Goal: Transaction & Acquisition: Subscribe to service/newsletter

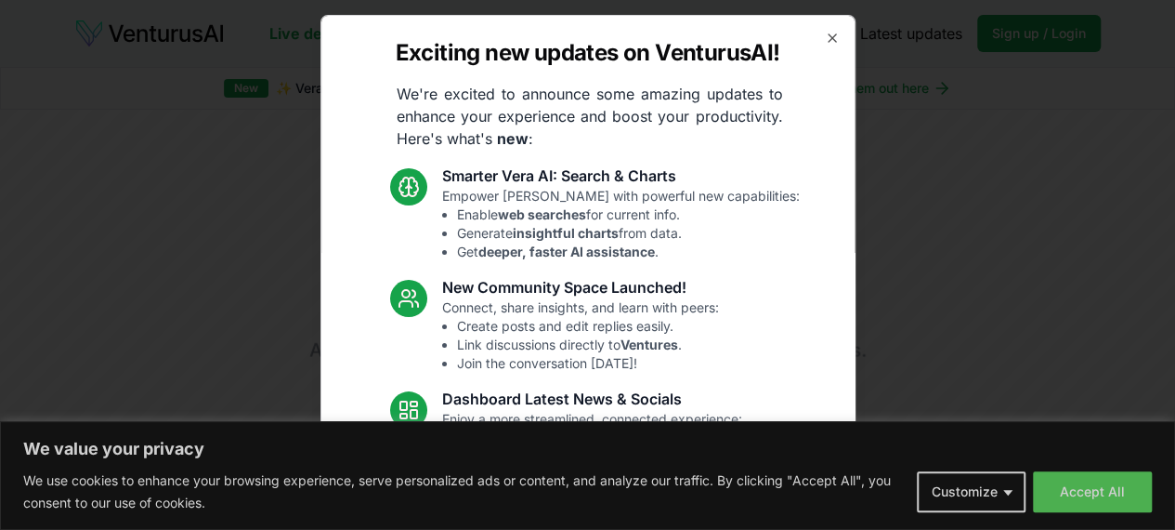
drag, startPoint x: 0, startPoint y: 0, endPoint x: 764, endPoint y: 181, distance: 784.8
click at [764, 181] on div "Smarter [PERSON_NAME] AI: Search & Charts Empower [PERSON_NAME] with powerful n…" at bounding box center [595, 212] width 410 height 97
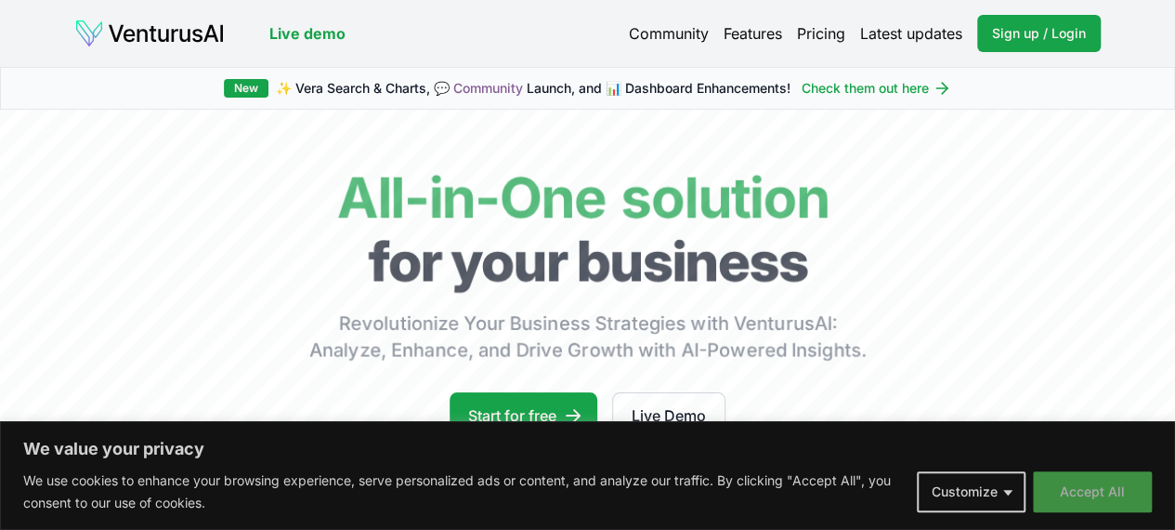
click at [1069, 486] on button "Accept All" at bounding box center [1092, 491] width 119 height 41
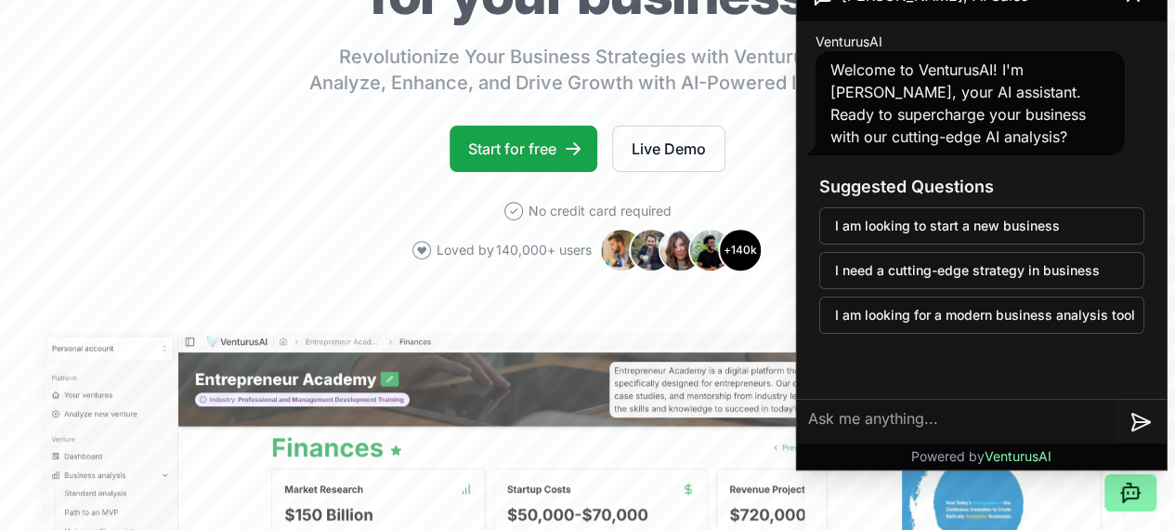
scroll to position [266, 0]
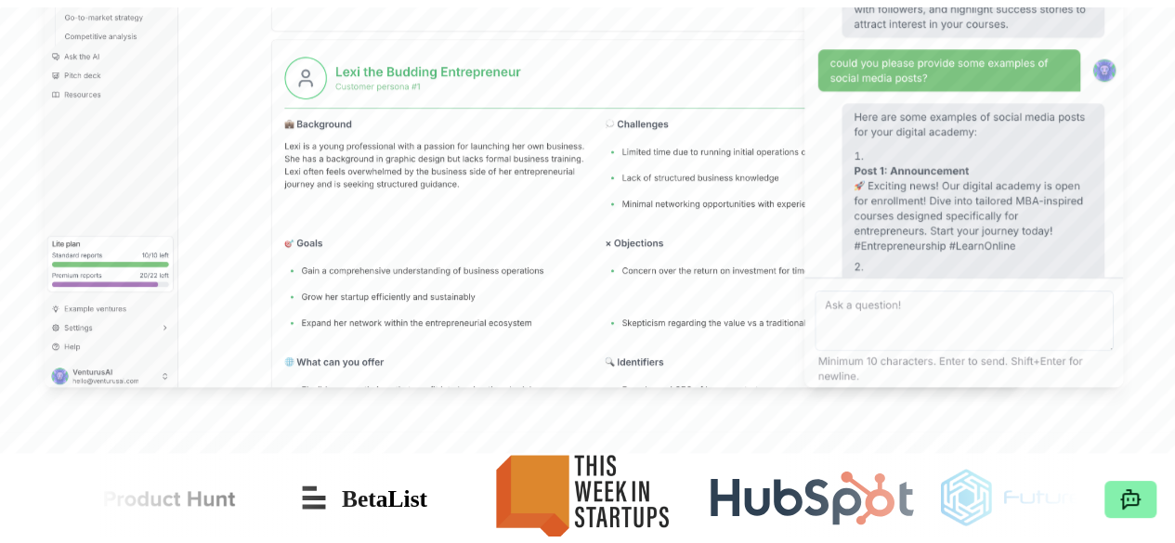
scroll to position [0, 0]
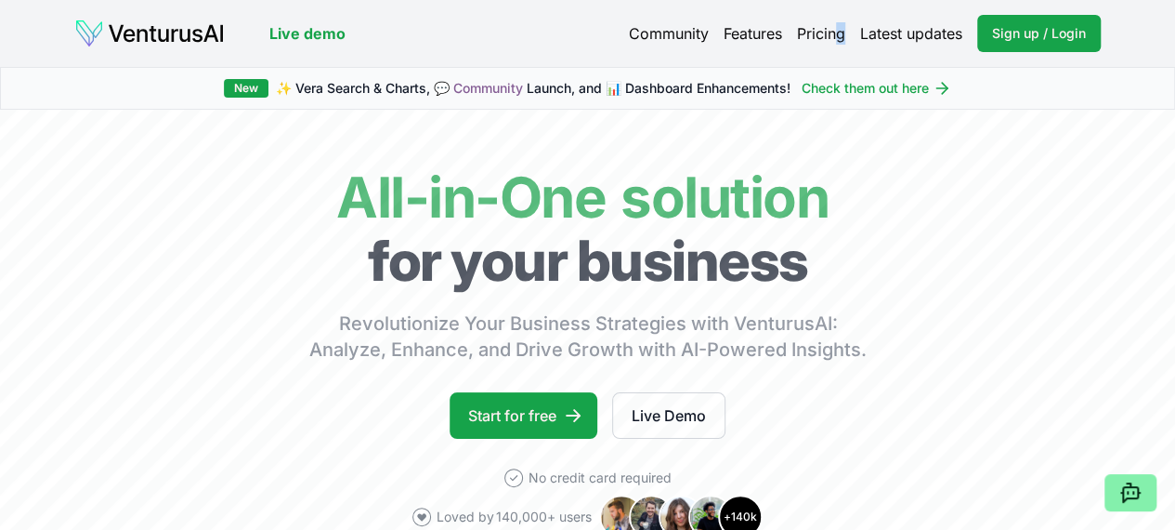
drag, startPoint x: 845, startPoint y: 39, endPoint x: 830, endPoint y: 37, distance: 15.9
click at [830, 37] on div "Community Features Pricing Latest updates Sign up / Login Login" at bounding box center [865, 33] width 472 height 37
click at [830, 37] on link "Pricing" at bounding box center [821, 33] width 48 height 22
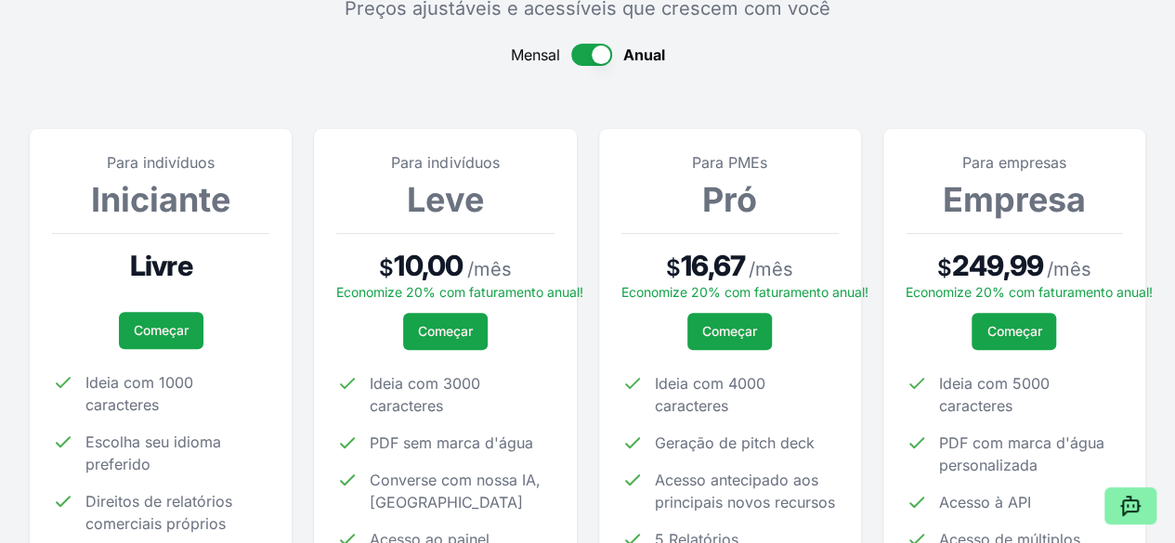
scroll to position [174, 0]
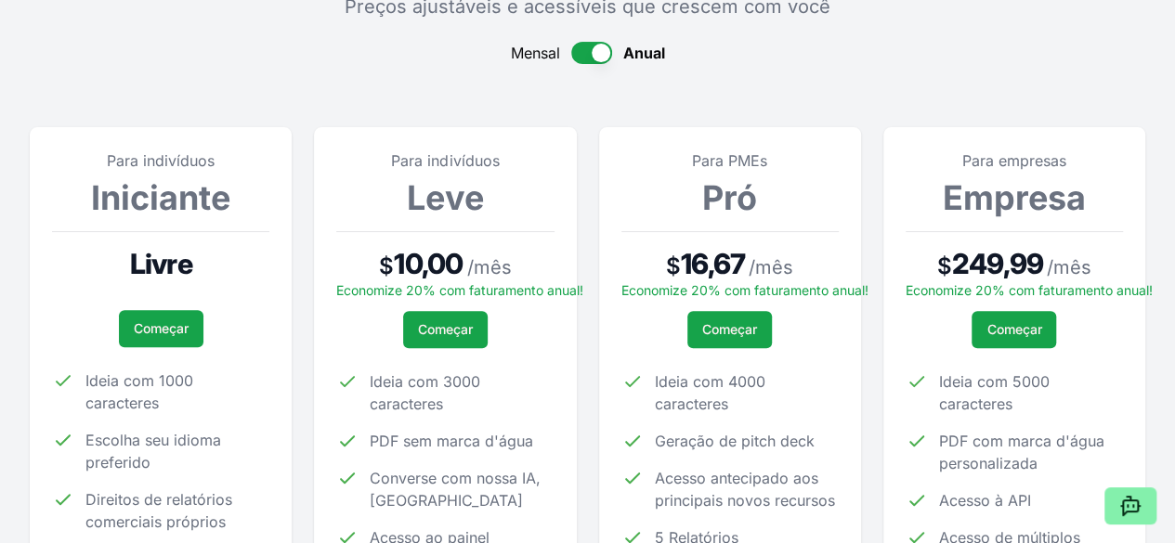
click at [182, 158] on font "Para indivíduos" at bounding box center [161, 160] width 108 height 19
